Goal: Transaction & Acquisition: Purchase product/service

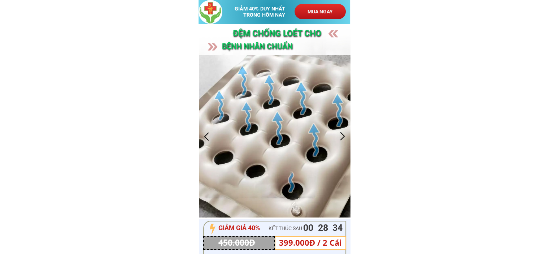
scroll to position [108, 0]
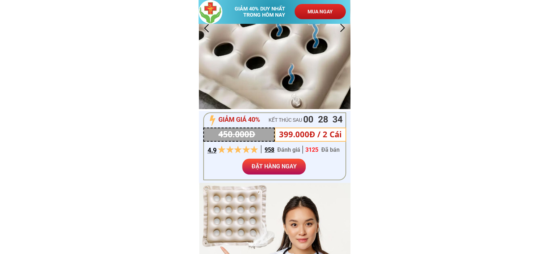
drag, startPoint x: 326, startPoint y: 9, endPoint x: 328, endPoint y: 13, distance: 4.8
click at [326, 10] on p "MUA NGAY" at bounding box center [319, 11] width 51 height 15
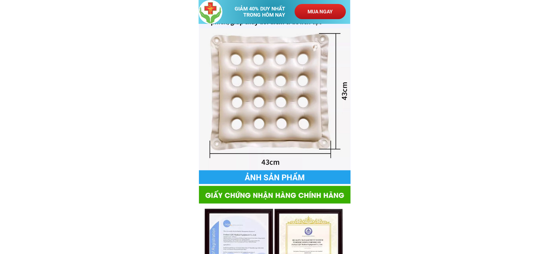
scroll to position [488, 0]
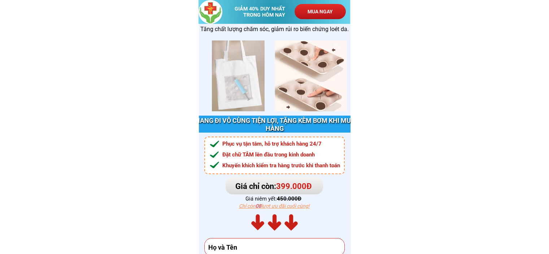
scroll to position [2617, 0]
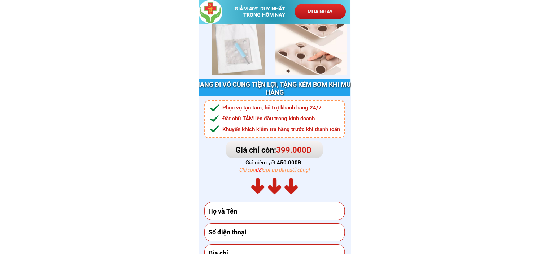
click at [303, 12] on p "MUA NGAY" at bounding box center [319, 11] width 51 height 15
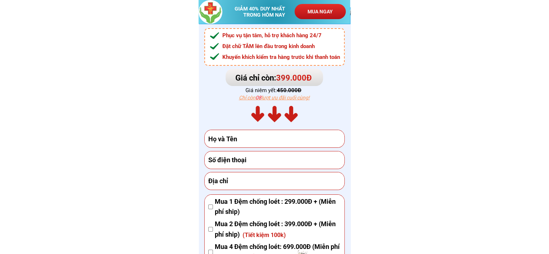
scroll to position [2725, 0]
